Goal: Task Accomplishment & Management: Use online tool/utility

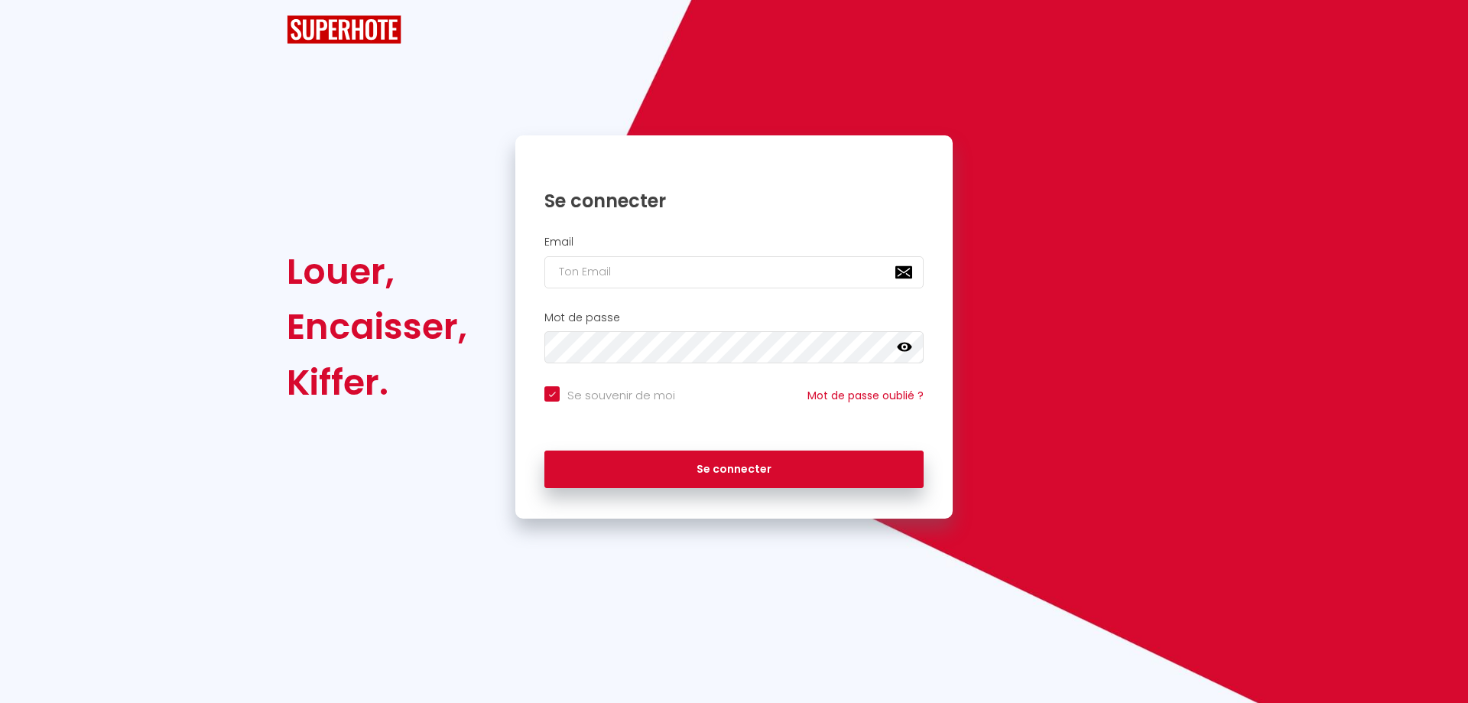
checkbox input "true"
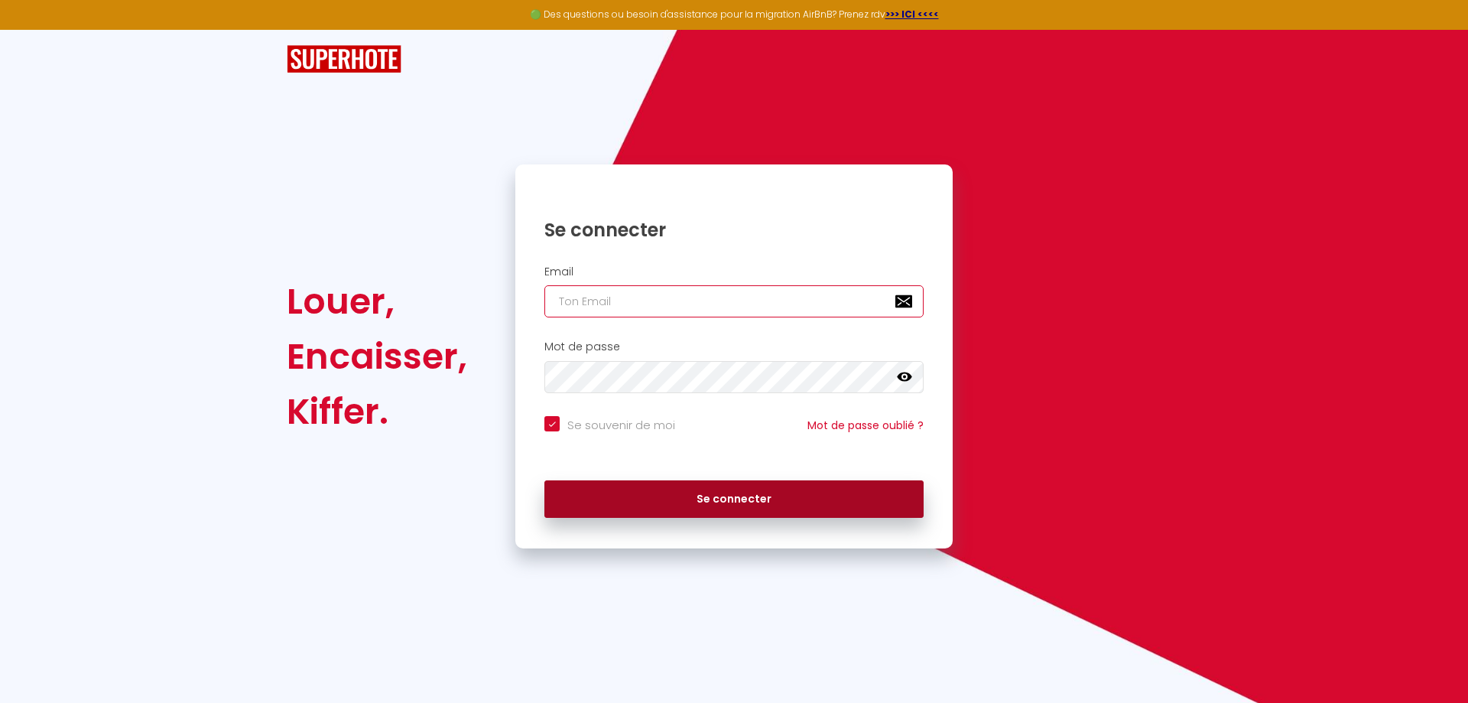
type input "[EMAIL_ADDRESS][DOMAIN_NAME]"
click at [729, 500] on button "Se connecter" at bounding box center [733, 499] width 379 height 38
checkbox input "true"
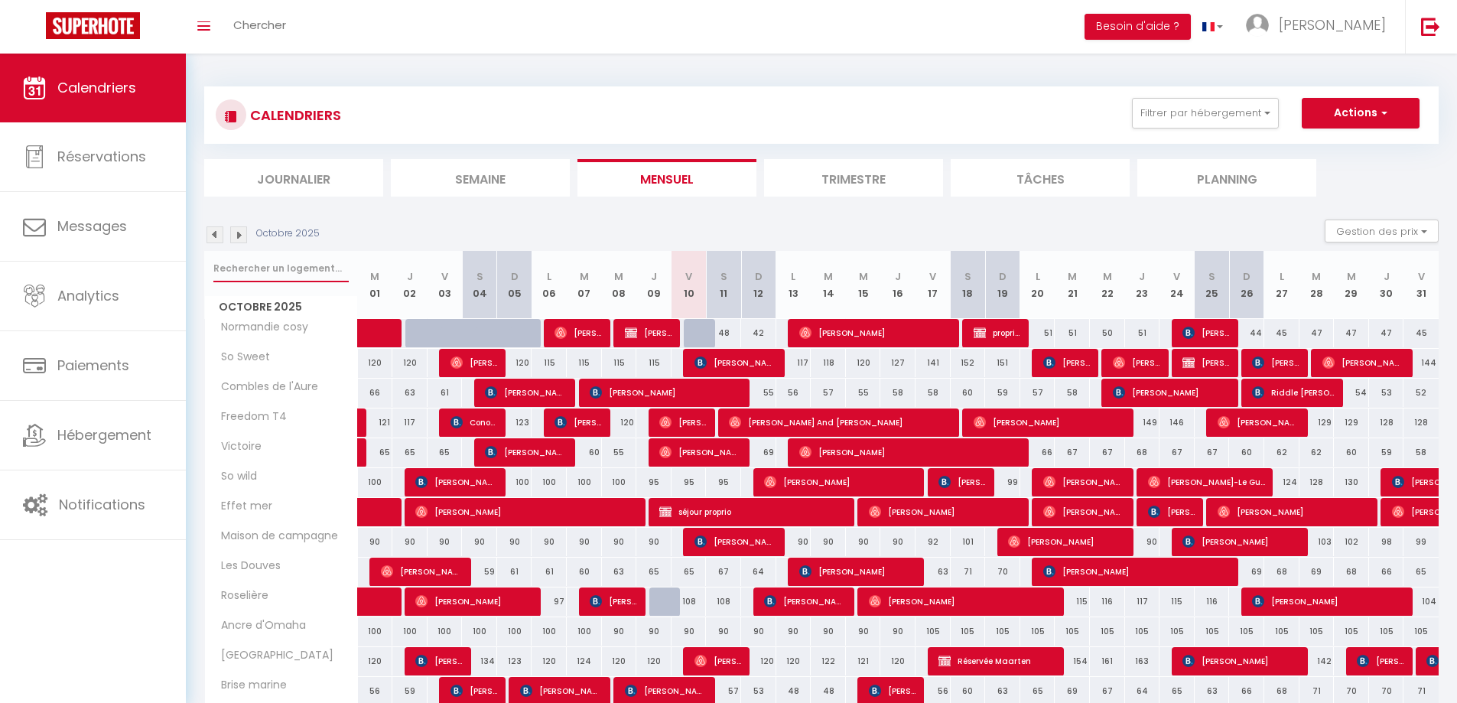
click at [281, 270] on input "text" at bounding box center [280, 269] width 135 height 28
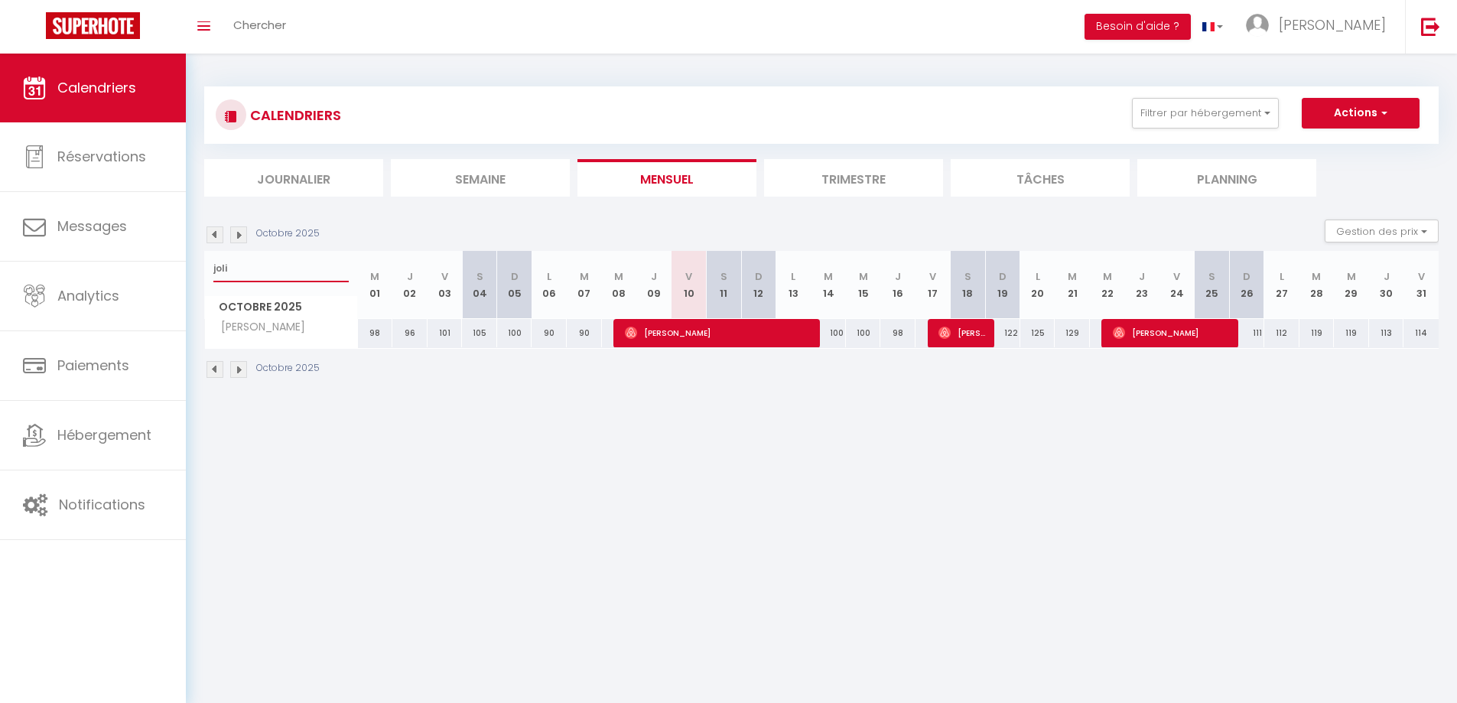
drag, startPoint x: 268, startPoint y: 266, endPoint x: 202, endPoint y: 266, distance: 66.5
click at [202, 266] on div "CALENDRIERS Filtrer par hébergement appart 1 nuit Normandie cosy Victoire Les D…" at bounding box center [821, 233] width 1271 height 359
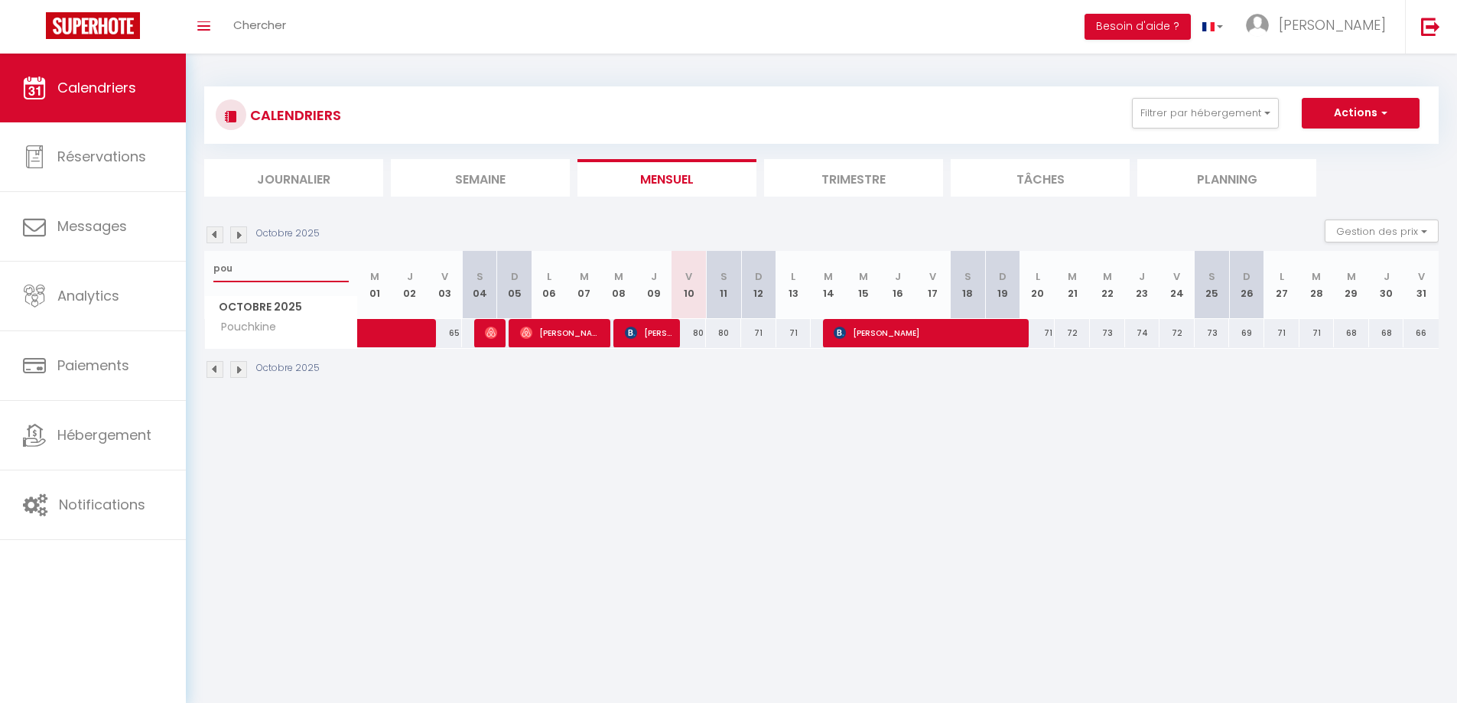
type input "pou"
